Goal: Browse casually: Explore the website without a specific task or goal

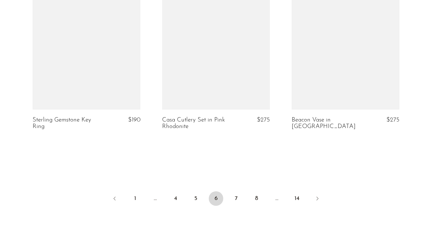
scroll to position [2177, 0]
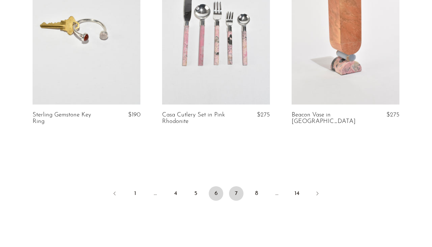
click at [235, 195] on link "7" at bounding box center [236, 193] width 14 height 14
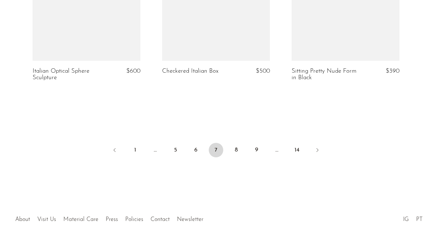
scroll to position [2238, 0]
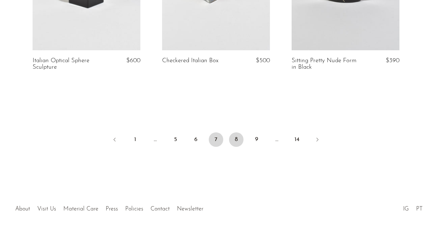
click at [237, 132] on link "8" at bounding box center [236, 139] width 14 height 14
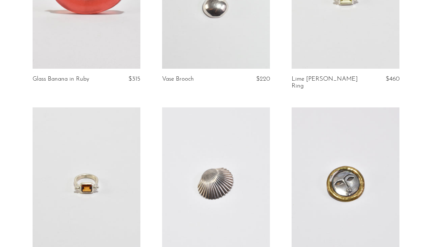
scroll to position [224, 0]
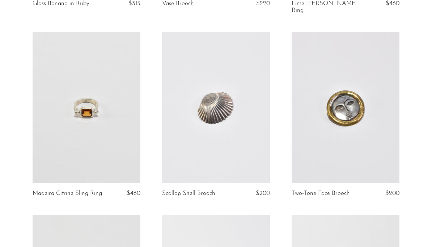
click at [233, 125] on link at bounding box center [216, 107] width 108 height 151
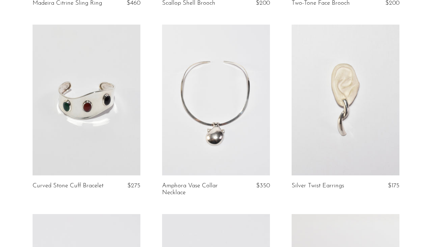
scroll to position [417, 0]
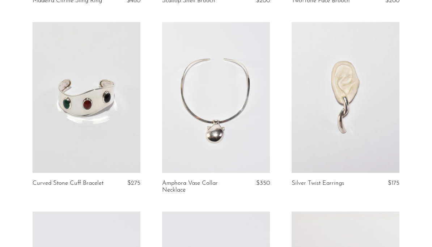
click at [228, 120] on link at bounding box center [216, 97] width 108 height 151
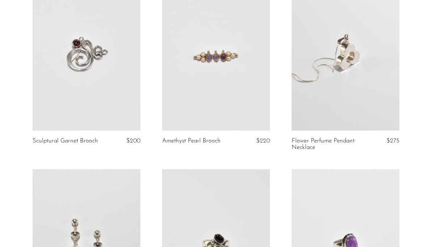
scroll to position [648, 0]
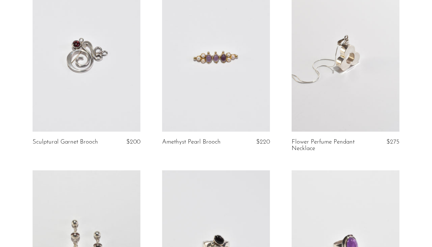
click at [228, 102] on link at bounding box center [216, 55] width 108 height 151
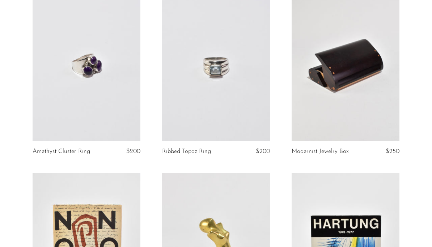
scroll to position [1012, 0]
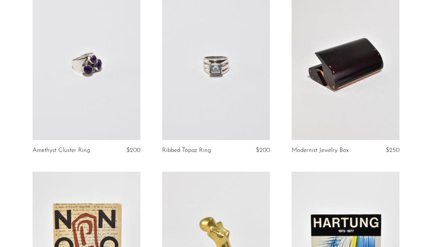
click at [302, 78] on link at bounding box center [345, 64] width 108 height 151
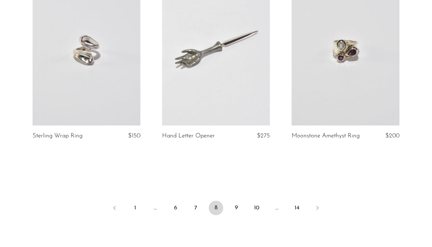
scroll to position [2145, 0]
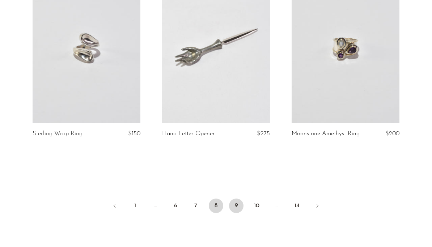
click at [239, 201] on link "9" at bounding box center [236, 205] width 14 height 14
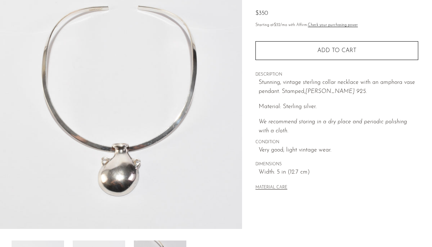
scroll to position [76, 0]
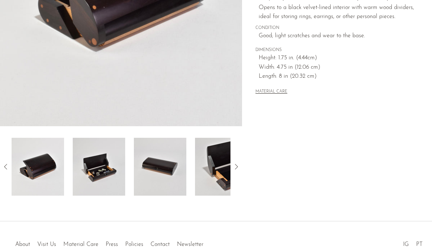
scroll to position [210, 0]
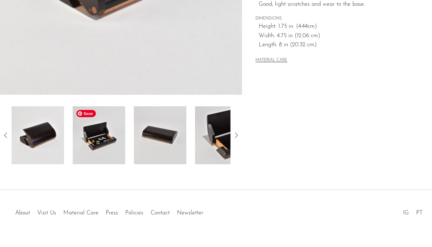
click at [104, 133] on img at bounding box center [99, 135] width 52 height 58
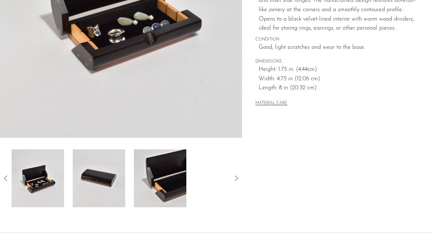
scroll to position [174, 0]
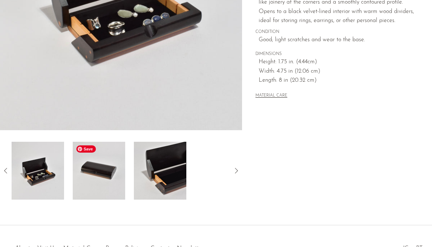
click at [103, 176] on img at bounding box center [99, 171] width 52 height 58
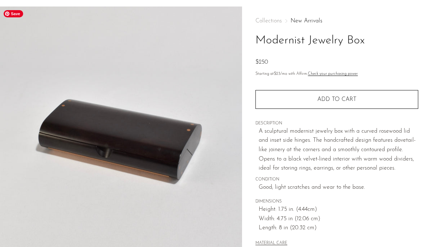
scroll to position [20, 0]
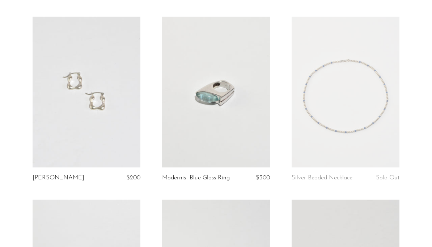
scroll to position [2143, 0]
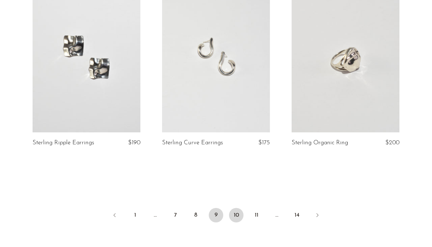
click at [234, 208] on link "10" at bounding box center [236, 215] width 14 height 14
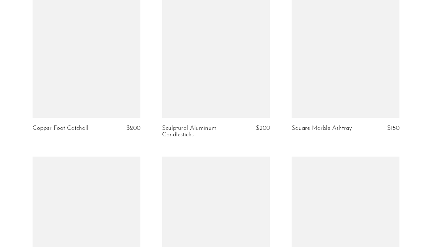
scroll to position [780, 0]
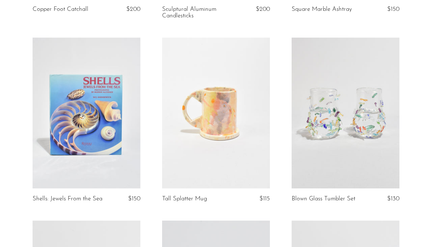
click at [118, 110] on link at bounding box center [87, 113] width 108 height 151
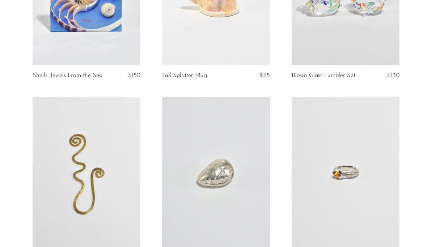
scroll to position [1023, 0]
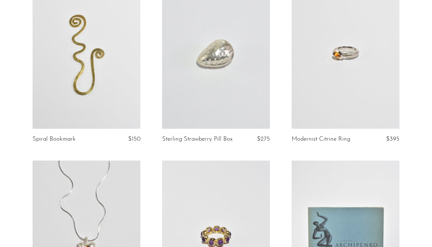
click at [111, 97] on link at bounding box center [87, 53] width 108 height 151
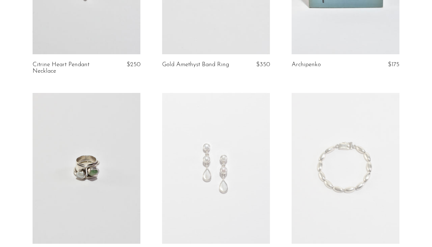
scroll to position [1483, 0]
